Goal: Find specific page/section: Find specific page/section

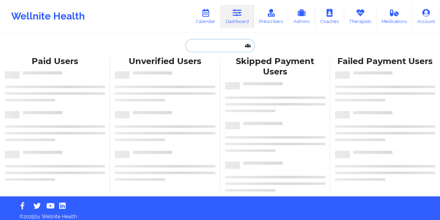
click at [228, 44] on input "text" at bounding box center [219, 45] width 69 height 13
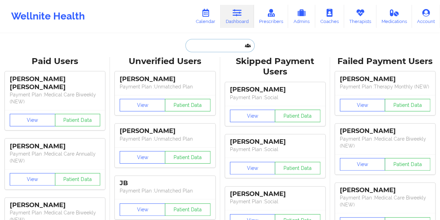
paste input "[EMAIL_ADDRESS][DOMAIN_NAME]"
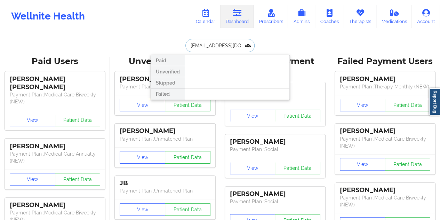
click at [210, 46] on input "[EMAIL_ADDRESS][DOMAIN_NAME]" at bounding box center [219, 45] width 69 height 13
paste input "[EMAIL_ADDRESS][DOMAIN_NAME]"
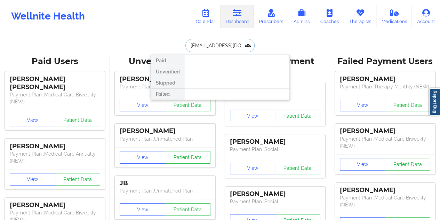
type input "[EMAIL_ADDRESS][DOMAIN_NAME]"
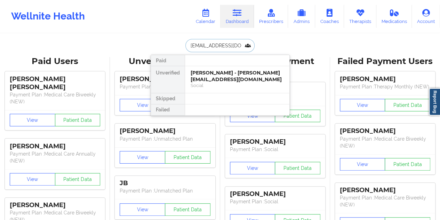
click at [220, 70] on div "[PERSON_NAME] - [PERSON_NAME][EMAIL_ADDRESS][DOMAIN_NAME]" at bounding box center [237, 76] width 93 height 13
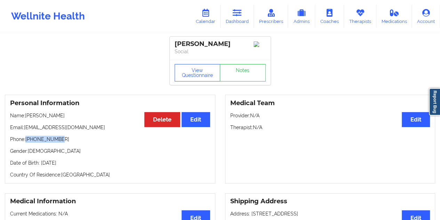
drag, startPoint x: 60, startPoint y: 140, endPoint x: 27, endPoint y: 142, distance: 33.1
click at [27, 142] on p "Phone: [PHONE_NUMBER]" at bounding box center [110, 139] width 200 height 7
copy p "[PHONE_NUMBER]"
